Goal: Information Seeking & Learning: Check status

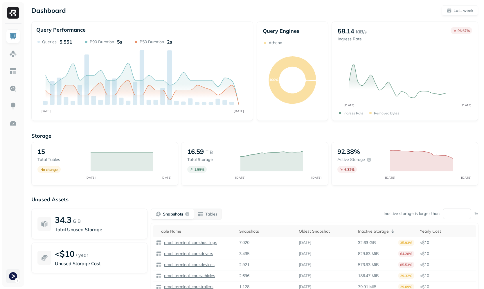
click at [9, 271] on html "Dashboard Last week Query Performance SEP [DATE] Queries 5,551 P90 Duration 5s …" at bounding box center [242, 161] width 484 height 323
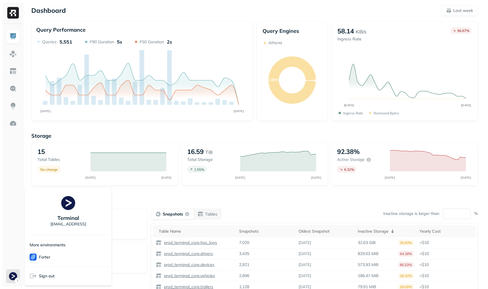
click at [22, 191] on html "Dashboard Last week Query Performance SEP 08 SEP 15 Queries 5,551 P90 Duration …" at bounding box center [244, 161] width 488 height 323
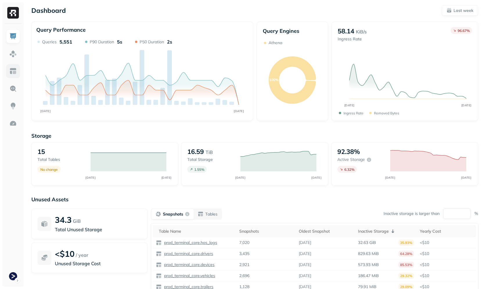
click at [13, 75] on img at bounding box center [13, 71] width 8 height 8
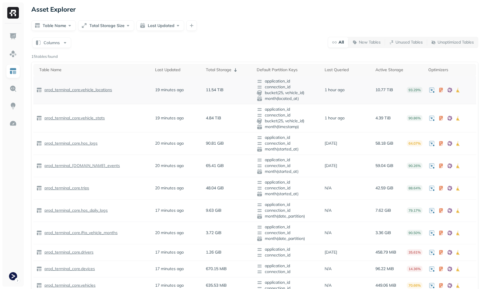
click at [83, 92] on p "prod_terminal_core.vehicle_locations" at bounding box center [77, 90] width 69 height 6
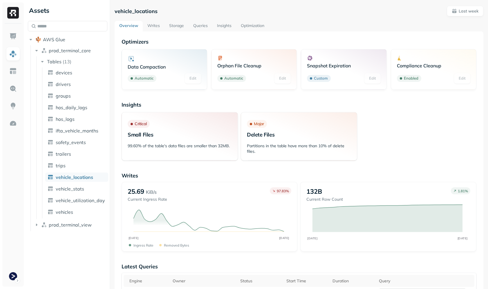
click at [175, 24] on link "Storage" at bounding box center [176, 26] width 24 height 10
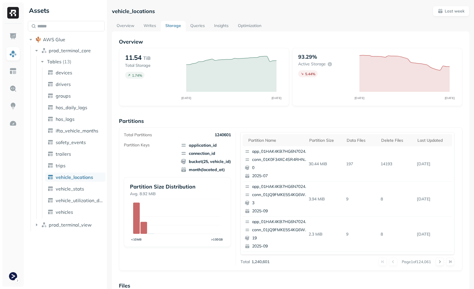
scroll to position [245, 0]
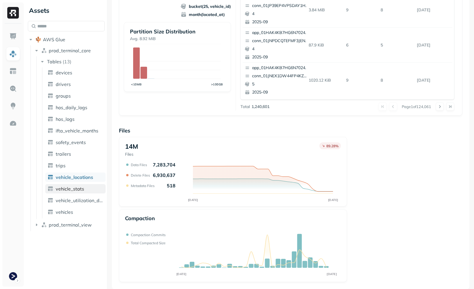
click at [69, 187] on span "vehicle_stats" at bounding box center [70, 189] width 28 height 6
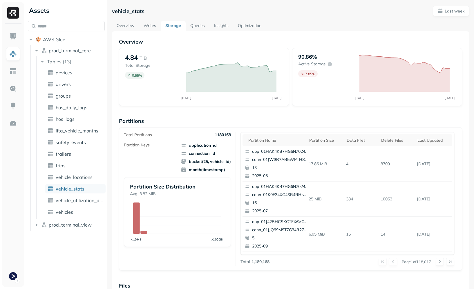
click at [235, 24] on link "Optimization" at bounding box center [249, 26] width 33 height 10
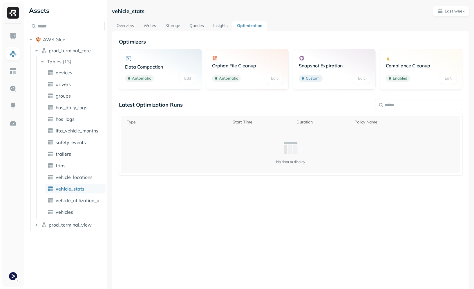
click at [253, 150] on div "No data to display" at bounding box center [291, 152] width 334 height 24
click at [172, 217] on div "Latest Optimization Runs Type Start Time Duration Policy Name No data to display" at bounding box center [290, 181] width 343 height 161
click at [177, 150] on div "No data to display" at bounding box center [291, 152] width 334 height 24
click at [15, 129] on link at bounding box center [13, 123] width 14 height 14
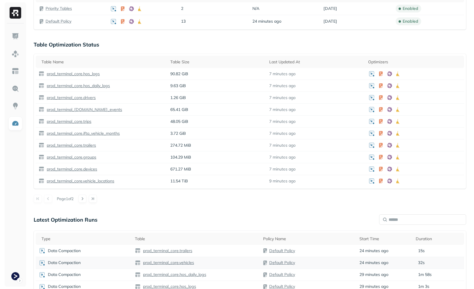
scroll to position [257, 0]
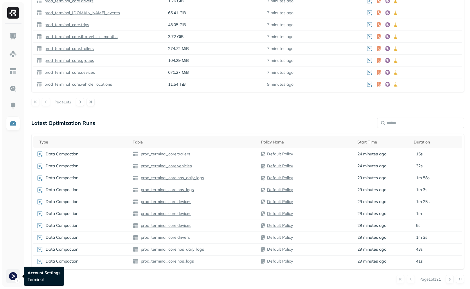
click at [8, 278] on html "Optimization New Policy Optimizers 2 POLICIES Data Compaction 15 Tables ( 100% …" at bounding box center [235, 15] width 470 height 545
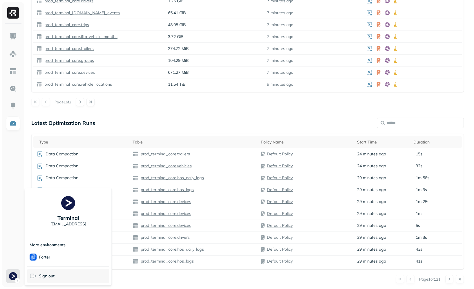
click at [45, 275] on span "Sign out" at bounding box center [47, 276] width 16 height 6
